Goal: Transaction & Acquisition: Obtain resource

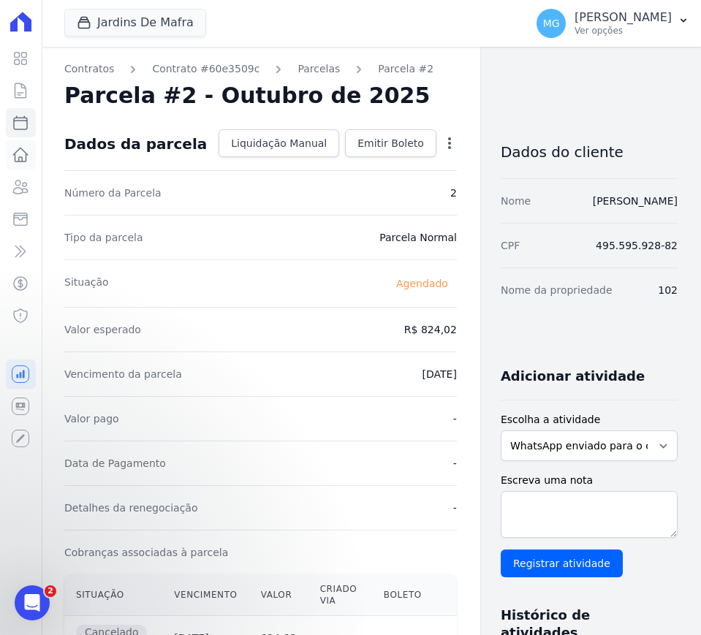
click at [26, 161] on icon at bounding box center [21, 154] width 15 height 13
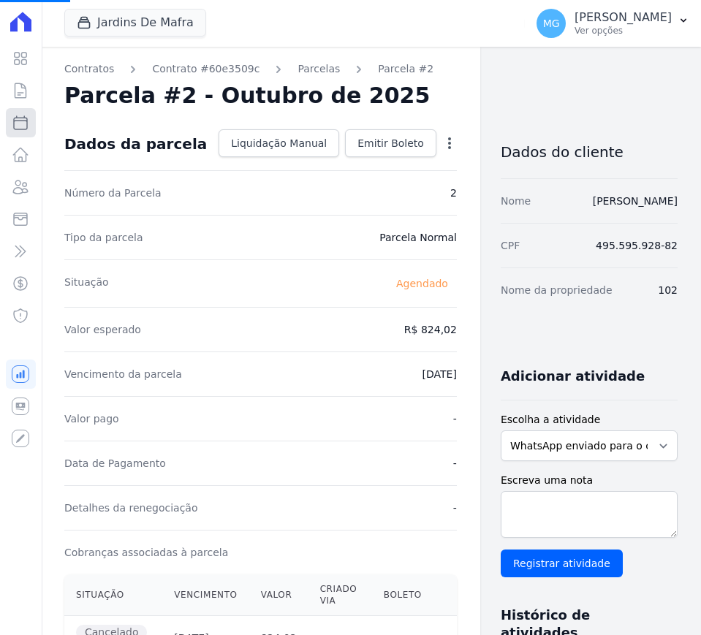
click at [19, 126] on icon at bounding box center [21, 123] width 18 height 18
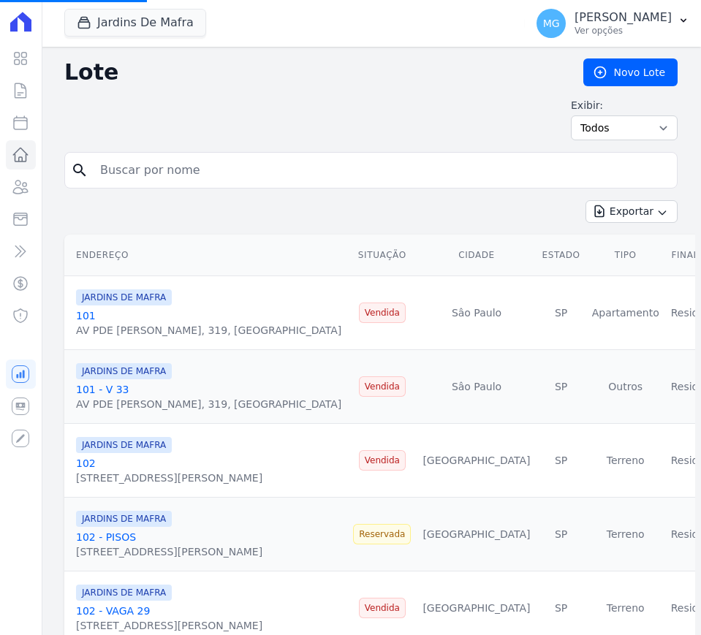
select select
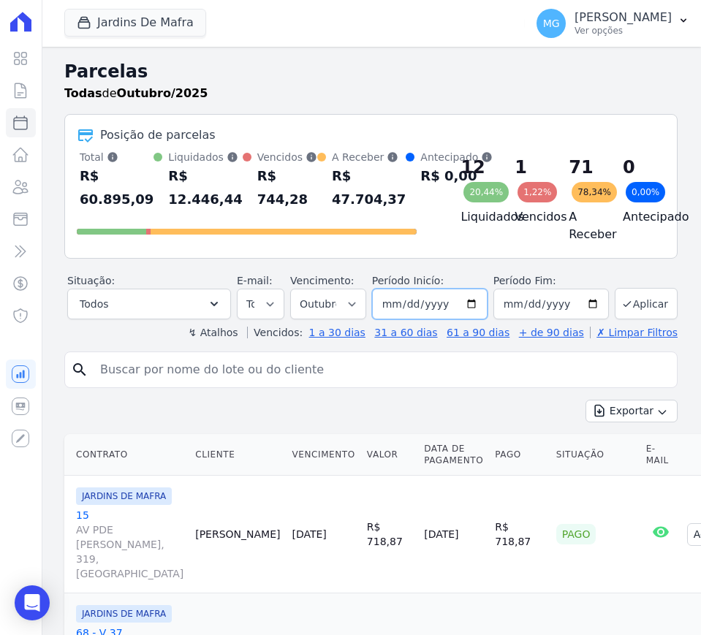
click at [409, 311] on input "[DATE]" at bounding box center [430, 304] width 116 height 31
click at [404, 308] on input "[DATE]" at bounding box center [430, 304] width 116 height 31
type input "[DATE]"
click at [648, 308] on button "Aplicar" at bounding box center [646, 303] width 63 height 31
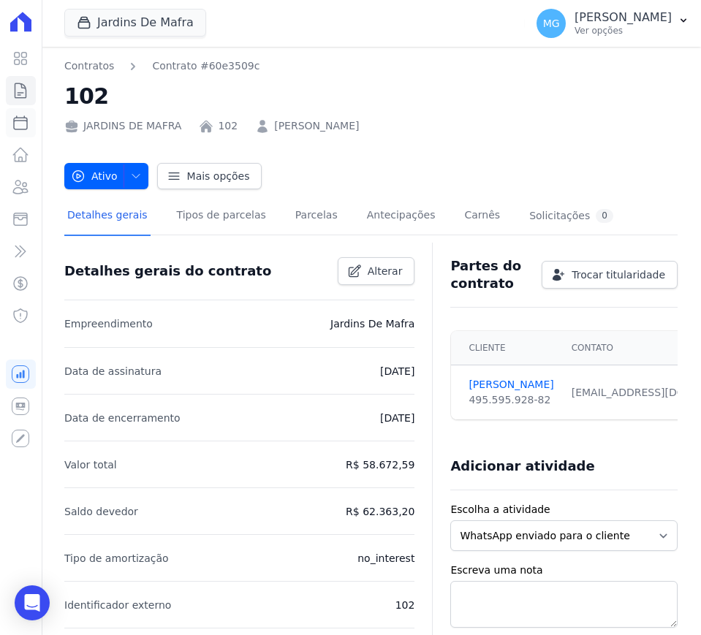
click at [18, 137] on link "Parcelas" at bounding box center [21, 122] width 30 height 29
select select
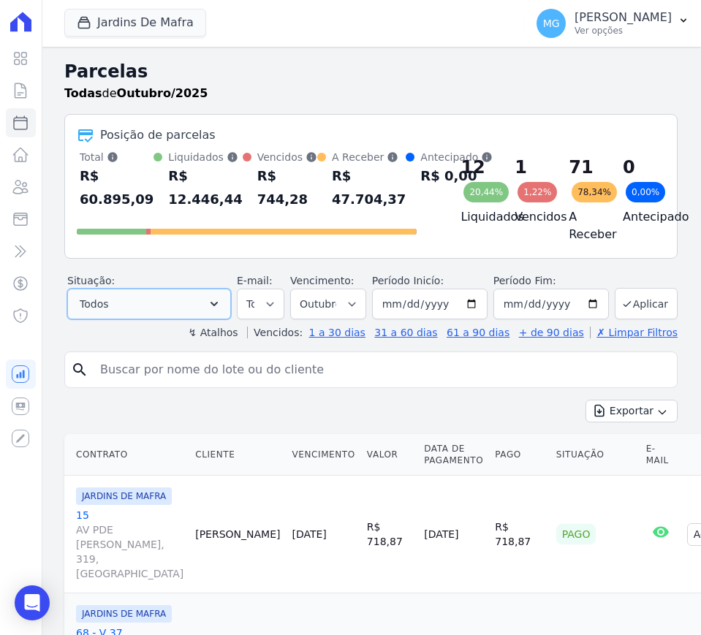
click at [211, 307] on icon "button" at bounding box center [214, 304] width 15 height 15
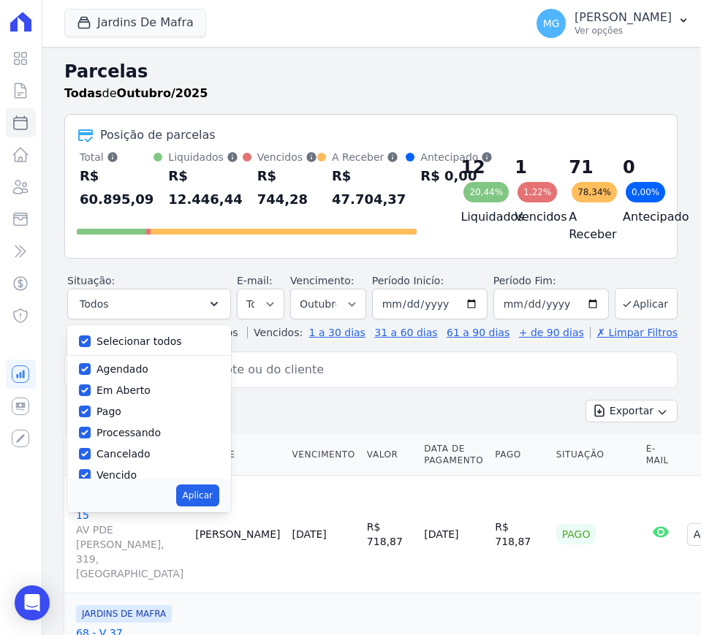
click at [480, 246] on div "12 20,44% Liquidados" at bounding box center [476, 198] width 54 height 97
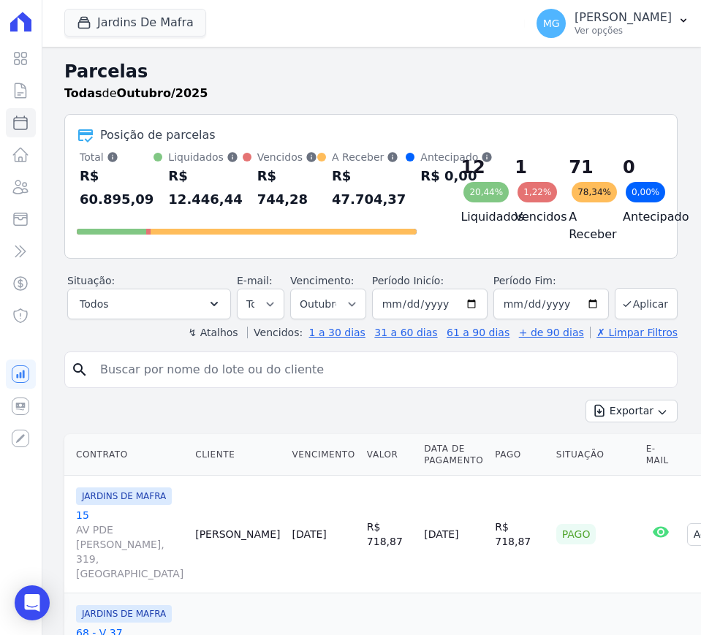
click at [238, 339] on label "↯ Atalhos" at bounding box center [213, 333] width 50 height 12
click at [398, 312] on input "[DATE]" at bounding box center [430, 304] width 116 height 31
click at [394, 311] on input "[DATE]" at bounding box center [430, 304] width 116 height 31
click at [390, 309] on input "[DATE]" at bounding box center [430, 304] width 116 height 31
click at [407, 314] on input "[DATE]" at bounding box center [430, 304] width 116 height 31
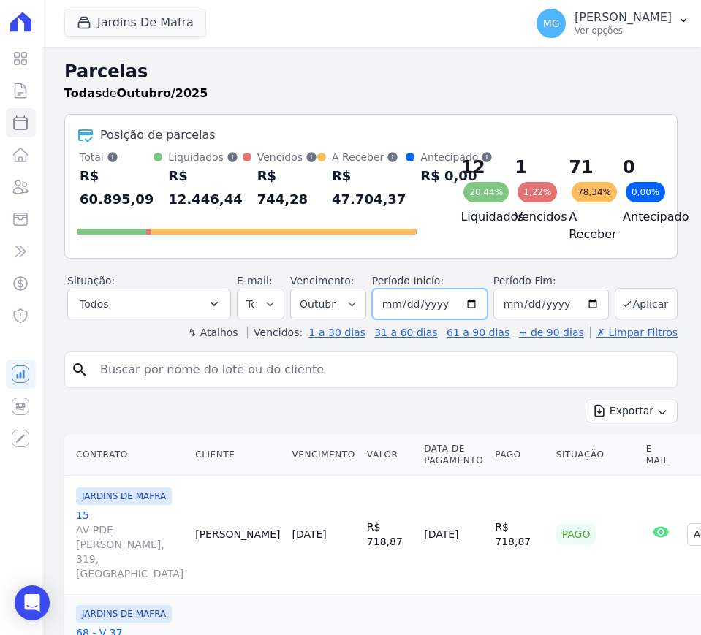
type input "[DATE]"
click at [635, 309] on button "Aplicar" at bounding box center [646, 303] width 63 height 31
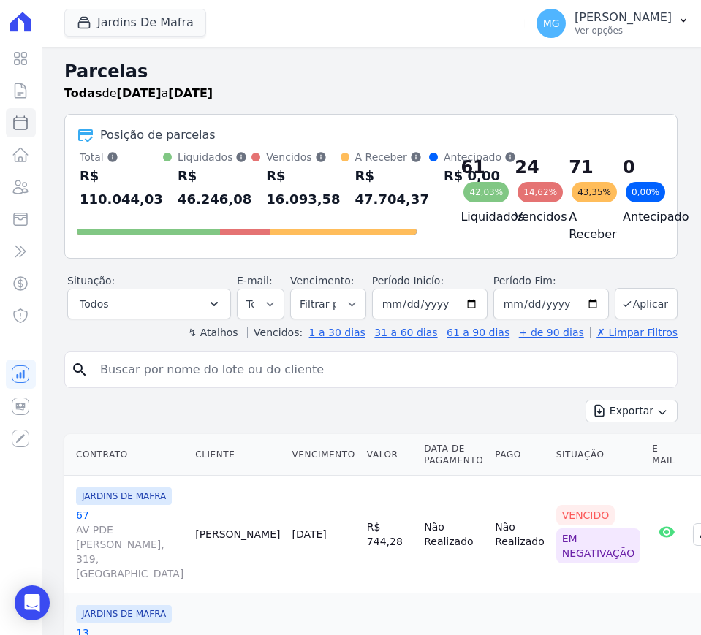
select select
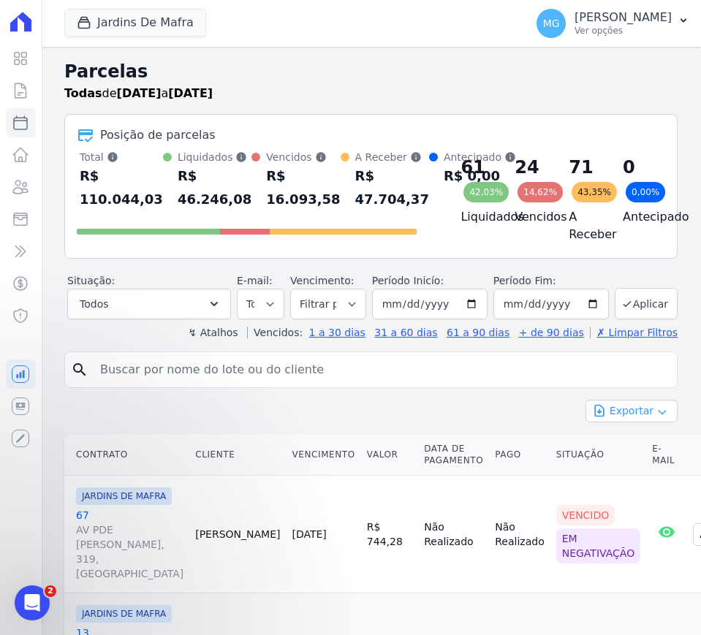
click at [620, 416] on button "Exportar" at bounding box center [632, 411] width 92 height 23
click at [625, 478] on span "Exportar CSV" at bounding box center [631, 471] width 78 height 15
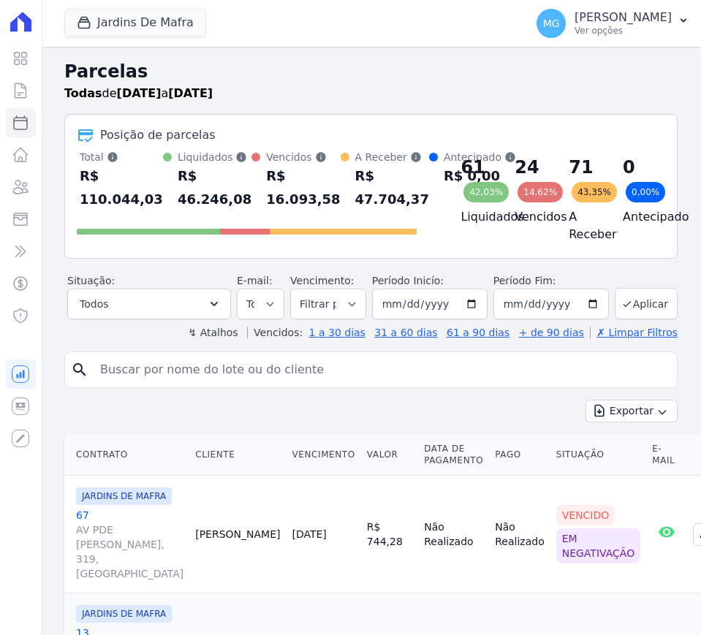
select select
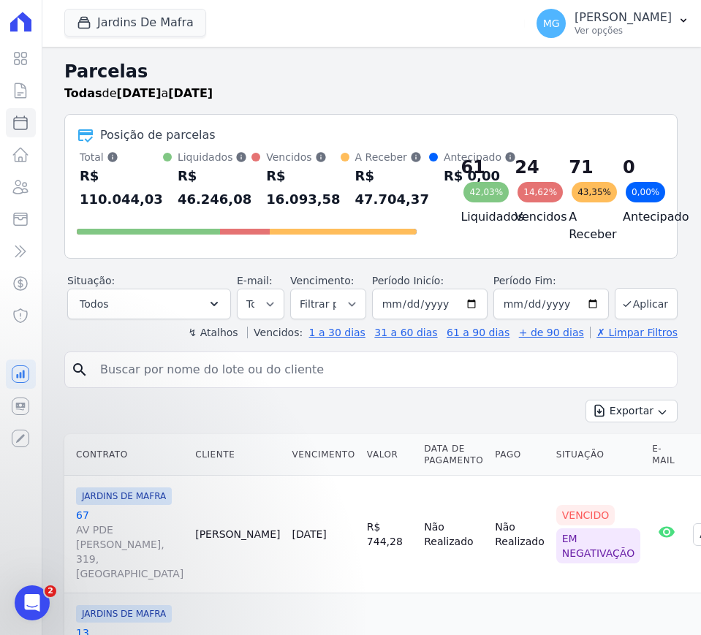
click at [143, 4] on div "Jardins De Mafra CONSTRUTORA MINERVA LTDA JARDINS DE EVORA JARDINS DE MAFRA Apl…" at bounding box center [291, 23] width 455 height 48
drag, startPoint x: 121, startPoint y: 24, endPoint x: 110, endPoint y: 31, distance: 13.8
click at [120, 26] on button "Jardins De Mafra" at bounding box center [135, 23] width 142 height 28
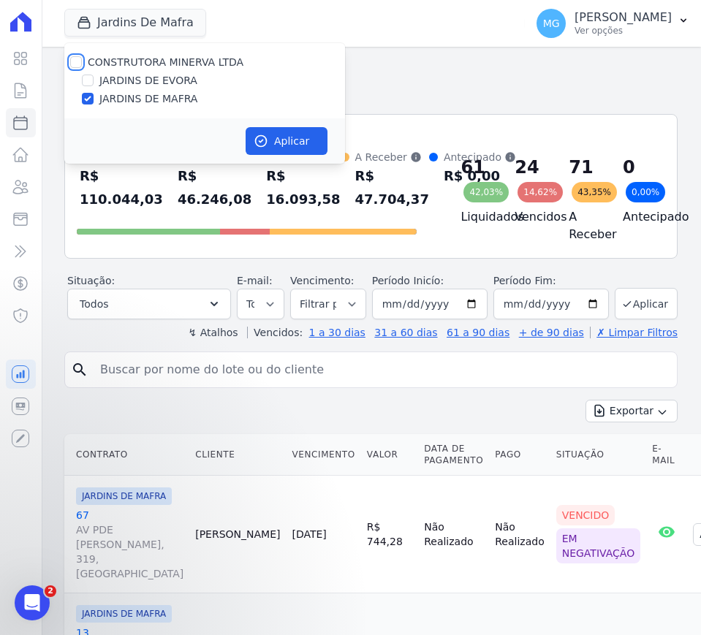
drag, startPoint x: 72, startPoint y: 62, endPoint x: 80, endPoint y: 75, distance: 15.4
click at [71, 63] on input "CONSTRUTORA MINERVA LTDA" at bounding box center [76, 62] width 12 height 12
checkbox input "true"
click at [89, 98] on input "JARDINS DE MAFRA" at bounding box center [88, 99] width 12 height 12
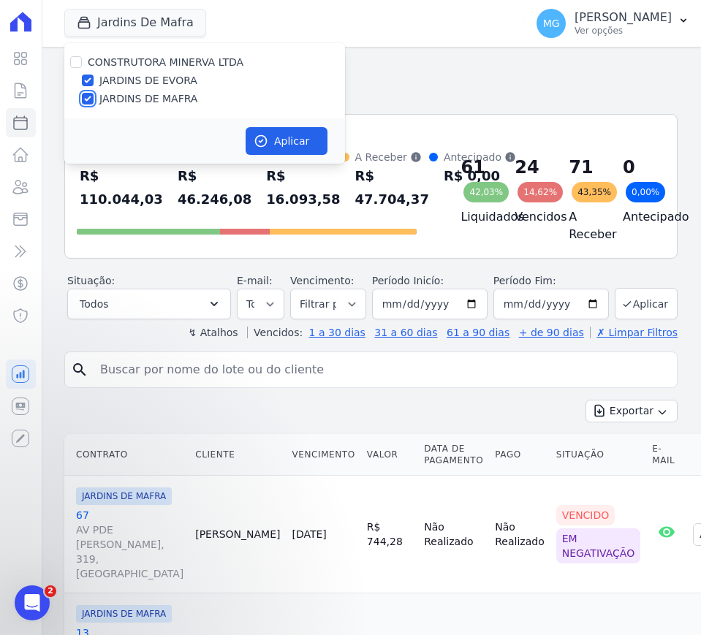
checkbox input "false"
click at [284, 139] on button "Aplicar" at bounding box center [287, 141] width 82 height 28
select select
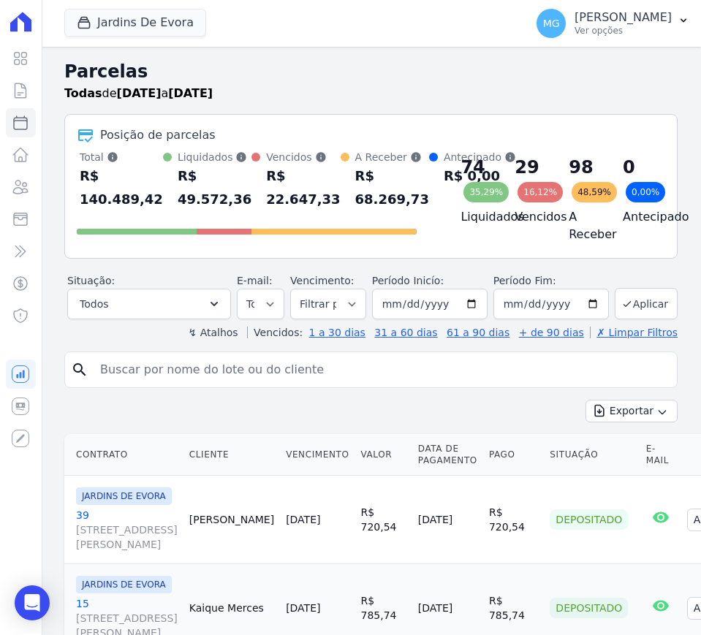
click at [650, 92] on div "Todas de 01/09/2025 a 31/10/2025" at bounding box center [370, 94] width 613 height 18
click at [648, 412] on button "Exportar" at bounding box center [632, 411] width 92 height 23
click at [621, 475] on span "Exportar CSV" at bounding box center [631, 471] width 78 height 15
